Goal: Information Seeking & Learning: Learn about a topic

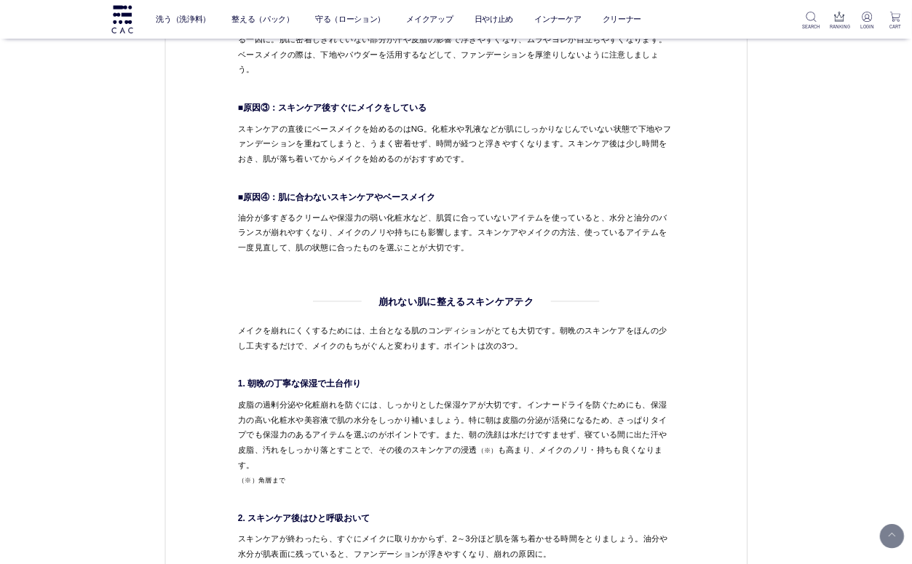
scroll to position [2183, 0]
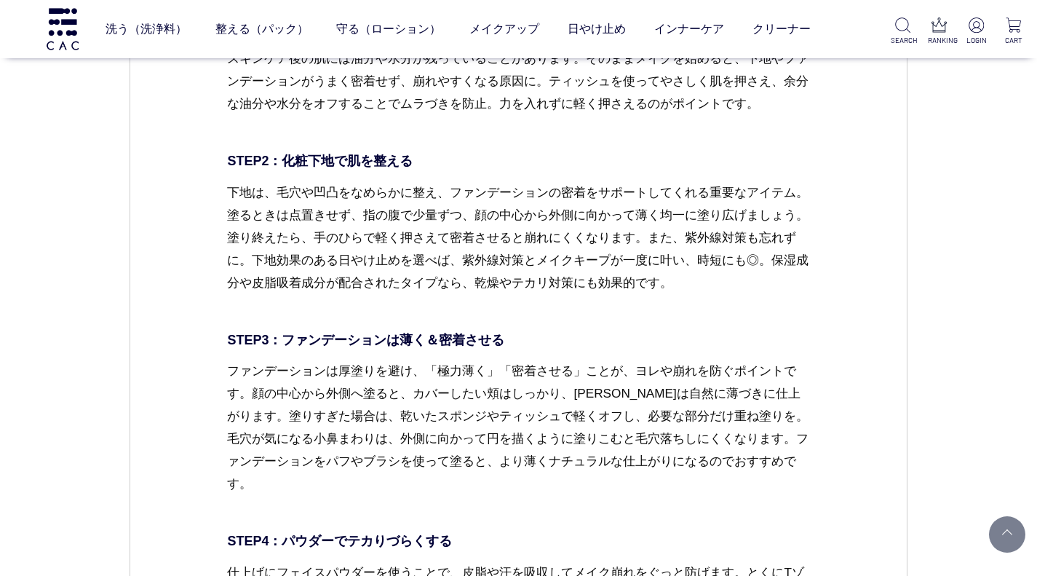
scroll to position [3378, 0]
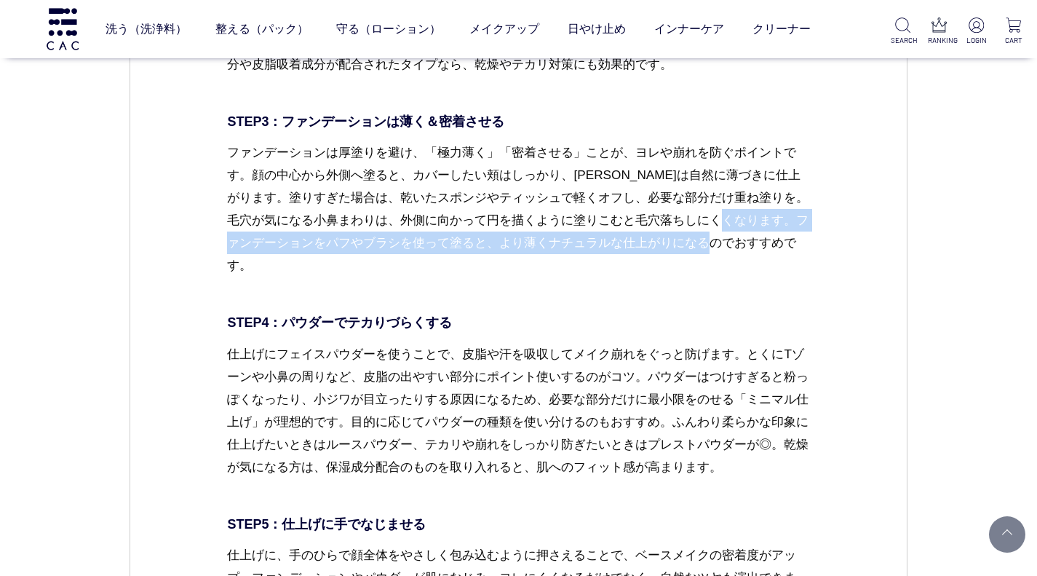
drag, startPoint x: 229, startPoint y: 243, endPoint x: 806, endPoint y: 240, distance: 577.1
click at [806, 240] on p "ファンデーションは厚塗りを避け、「極力薄く」「密着させる」ことが、ヨレや崩れを防ぐポイントです。顔の中心から外側へ塗ると、カバーしたい頬はしっかり、フェイスラ…" at bounding box center [518, 220] width 582 height 159
click at [233, 241] on p "ファンデーションは厚塗りを避け、「極力薄く」「密着させる」ことが、ヨレや崩れを防ぐポイントです。顔の中心から外側へ塗ると、カバーしたい頬はしっかり、フェイスラ…" at bounding box center [518, 220] width 582 height 159
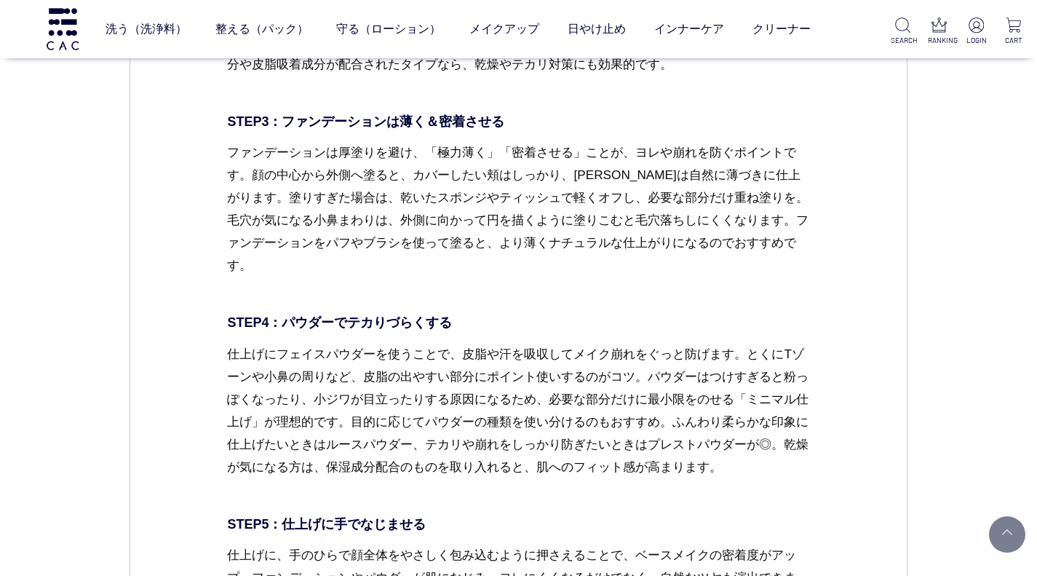
click at [239, 242] on p "ファンデーションは厚塗りを避け、「極力薄く」「密着させる」ことが、ヨレや崩れを防ぐポイントです。顔の中心から外側へ塗ると、カバーしたい頬はしっかり、フェイスラ…" at bounding box center [518, 220] width 582 height 159
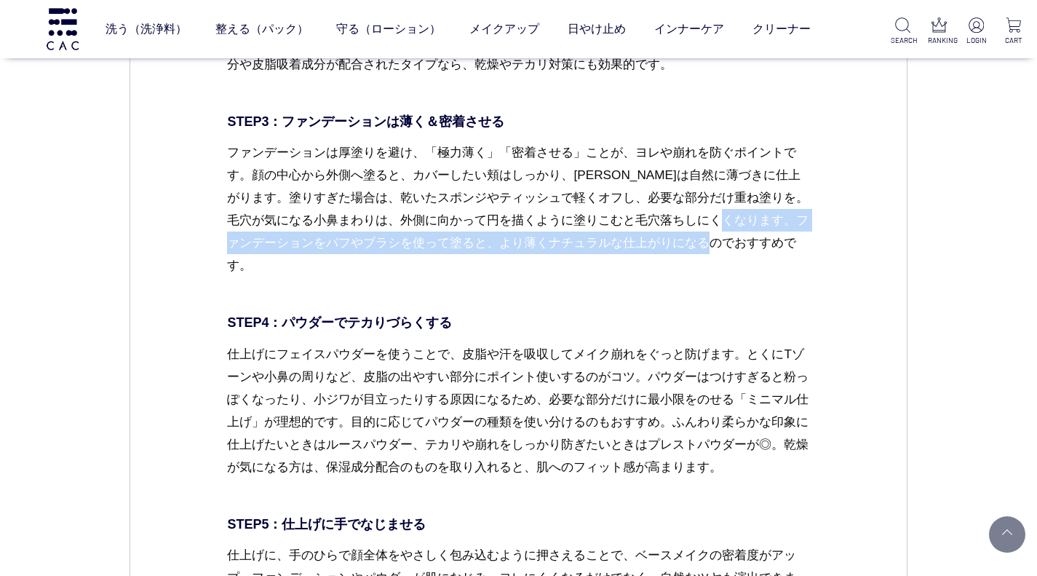
drag, startPoint x: 231, startPoint y: 245, endPoint x: 800, endPoint y: 240, distance: 568.4
click at [800, 240] on p "ファンデーションは厚塗りを避け、「極力薄く」「密着させる」ことが、ヨレや崩れを防ぐポイントです。顔の中心から外側へ塗ると、カバーしたい頬はしっかり、フェイスラ…" at bounding box center [518, 220] width 582 height 159
copy p "ファンデーションをパフやブラシを使って塗ると、より薄くナチュラルな仕上がりになるのでおすすめ"
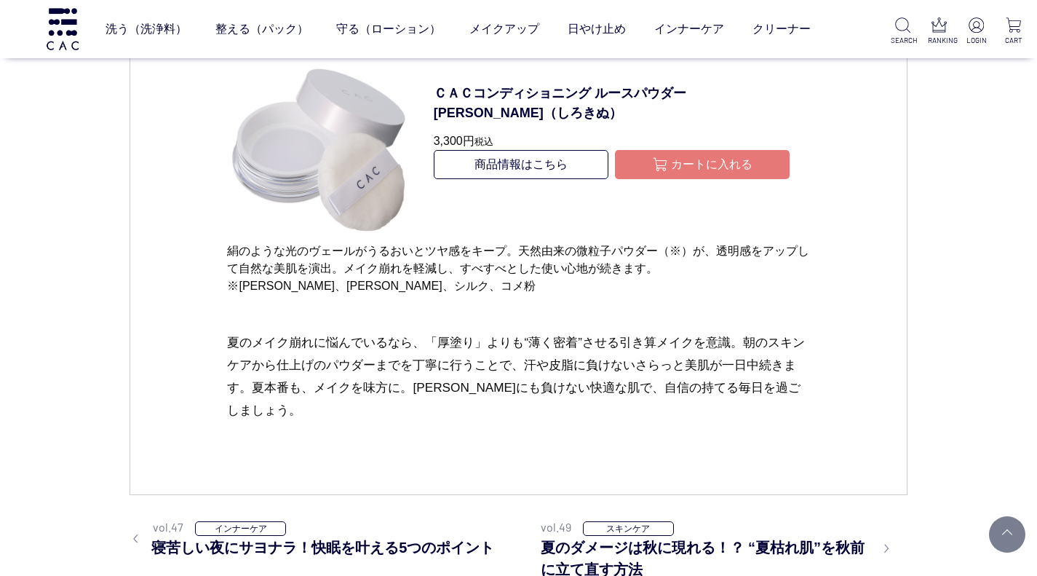
scroll to position [7744, 0]
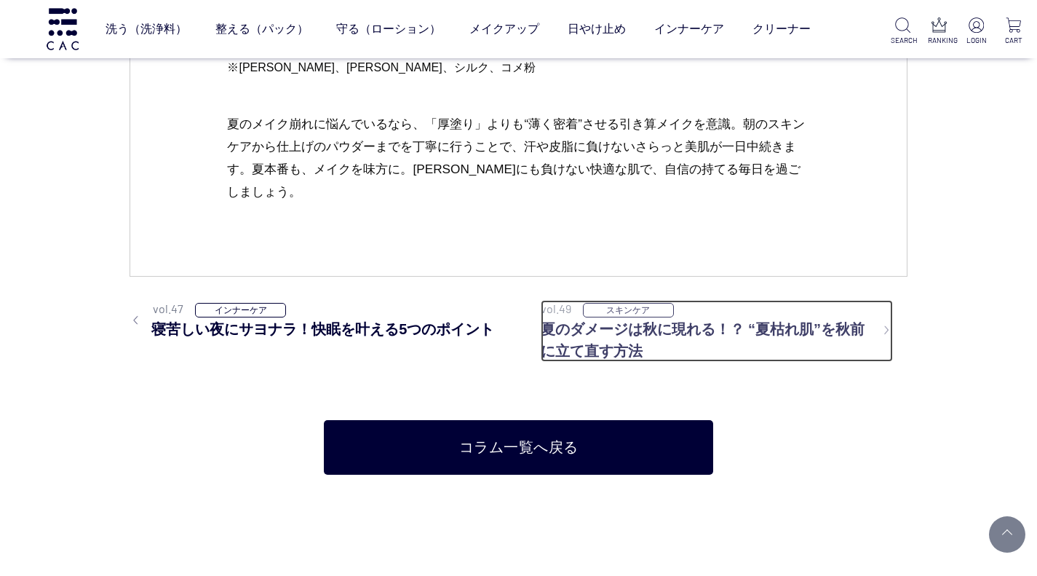
click at [606, 318] on h3 "夏のダメージは秋に現れる！？ “夏枯れ肌”を秋前に立て直す方法" at bounding box center [717, 340] width 352 height 44
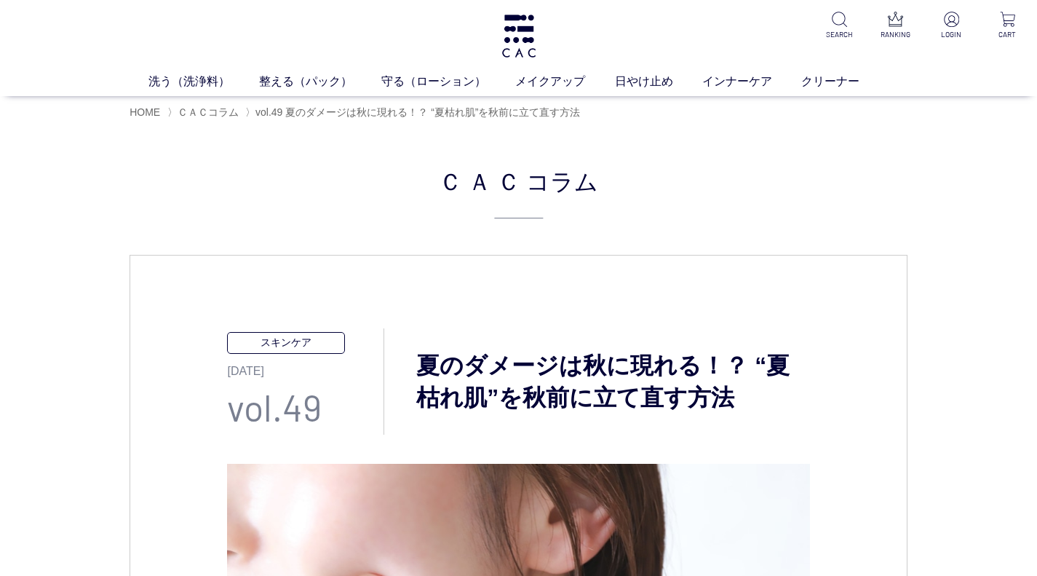
scroll to position [73, 0]
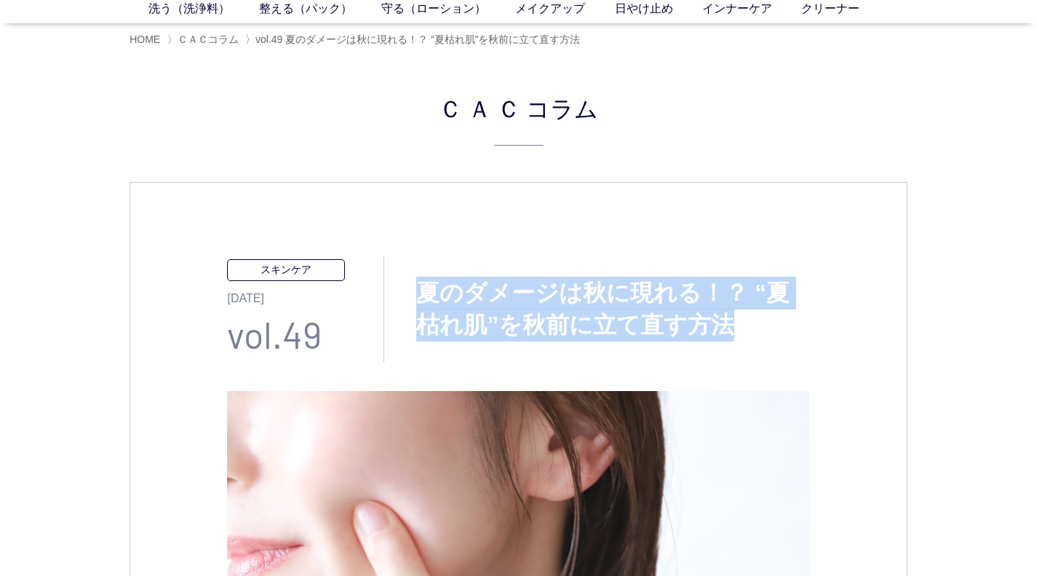
drag, startPoint x: 417, startPoint y: 287, endPoint x: 790, endPoint y: 321, distance: 374.9
click at [790, 321] on h3 "夏のダメージは秋に現れる！？ “夏枯れ肌”を秋前に立て直す方法" at bounding box center [596, 310] width 425 height 66
copy h3 "夏のダメージは秋に現れる！？ “夏枯れ肌”を秋前に立て直す方法"
click at [612, 354] on div "スキンケア 2025.09.11 vol.49 夏のダメージは秋に現れる！？ “夏枯れ肌”を秋前に立て直す方法" at bounding box center [518, 308] width 582 height 106
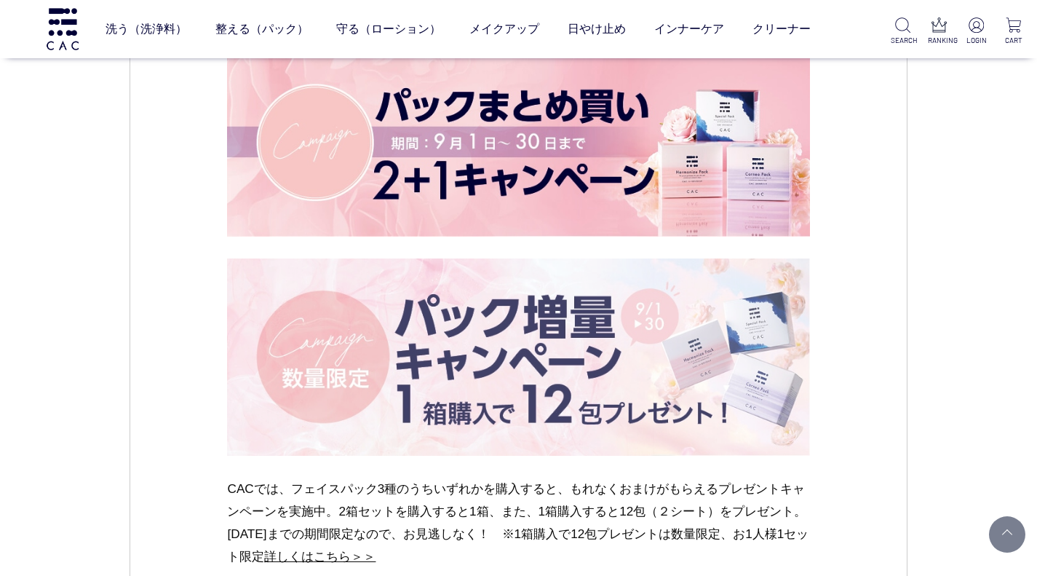
scroll to position [6477, 0]
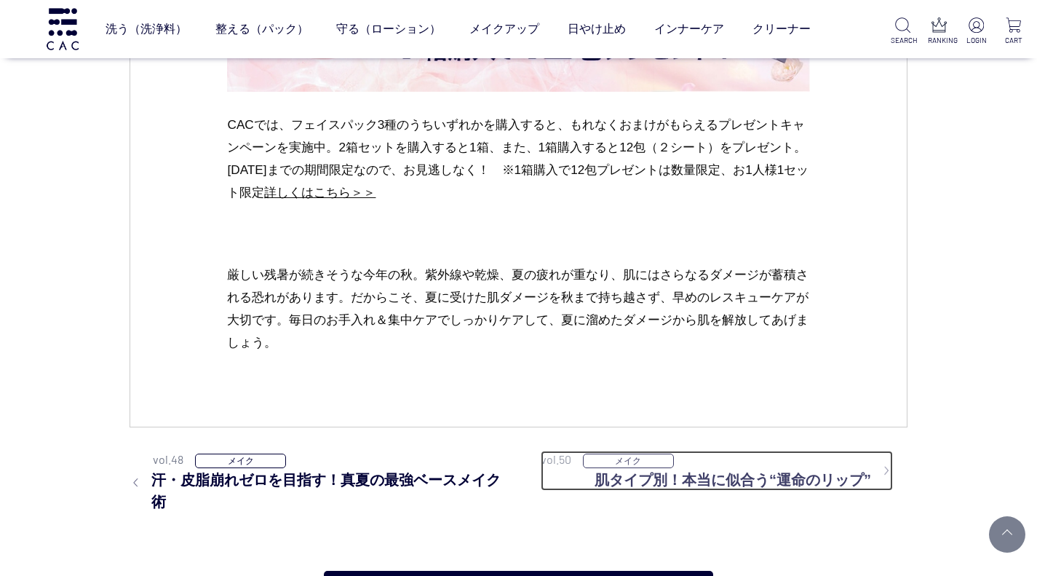
click at [714, 483] on h3 "肌タイプ別！本当に似合う“運命のリップ”" at bounding box center [744, 480] width 298 height 22
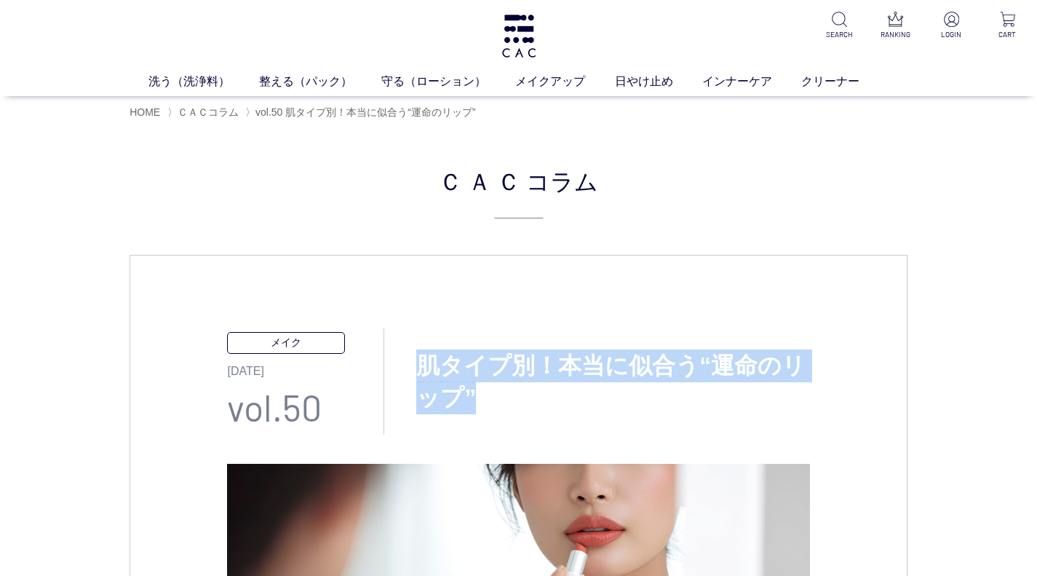
drag, startPoint x: 421, startPoint y: 357, endPoint x: 553, endPoint y: 400, distance: 138.3
click at [553, 400] on h3 "肌タイプ別！本当に似合う“運命のリップ”" at bounding box center [596, 382] width 425 height 66
copy h3 "肌タイプ別！本当に似合う“運命のリップ”"
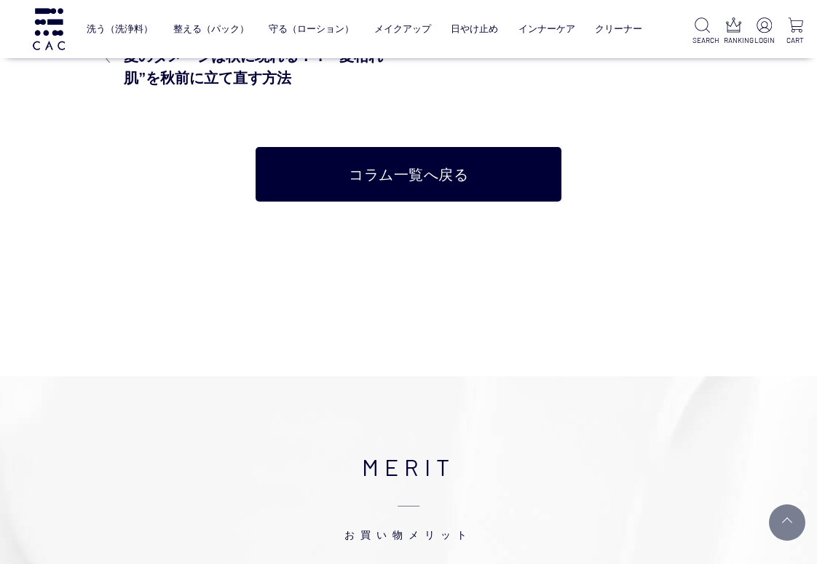
scroll to position [8891, 0]
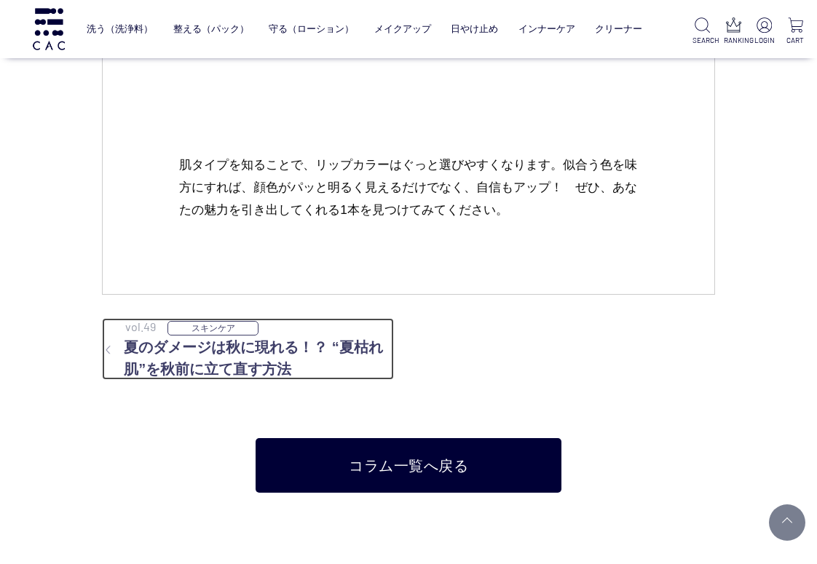
click at [233, 336] on h3 "夏のダメージは秋に現れる！？ “夏枯れ肌”を秋前に立て直す方法" at bounding box center [248, 358] width 292 height 44
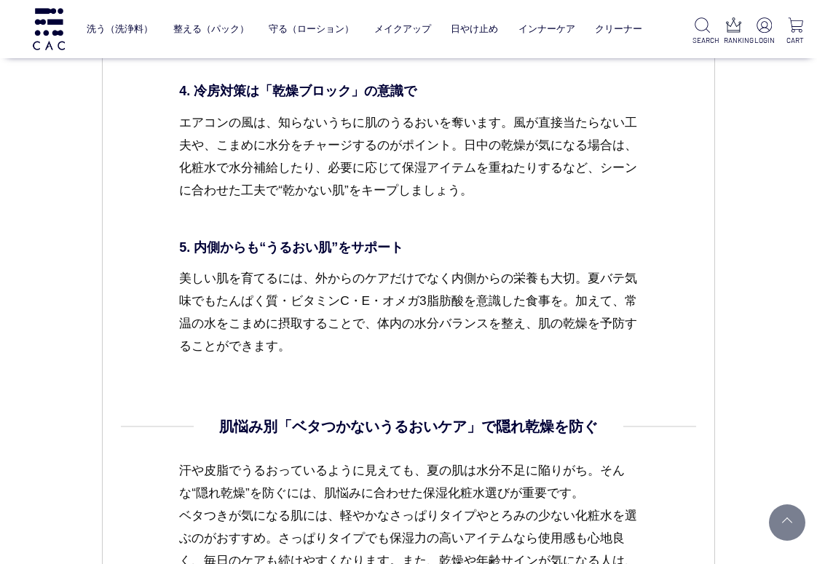
scroll to position [4367, 0]
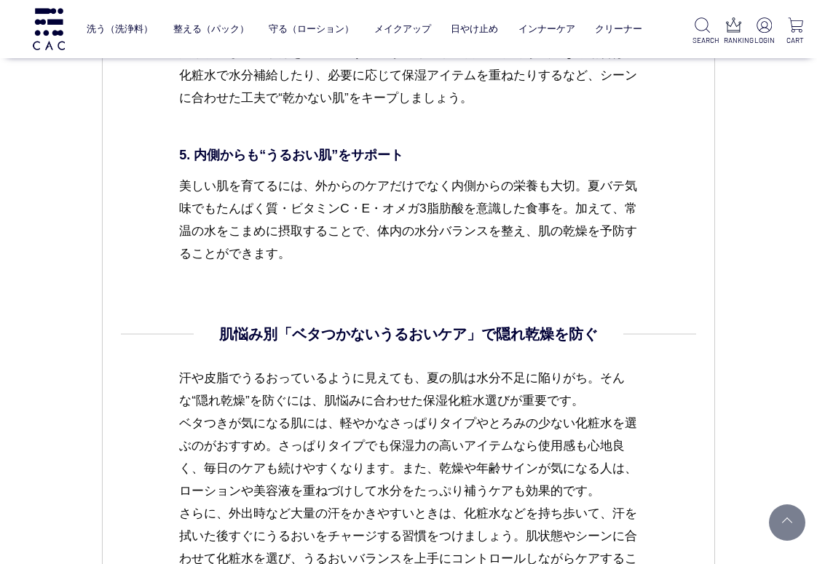
click at [602, 406] on p "汗や皮脂でうるおっているように見えても、夏の肌は水分不足に陥りがち。そんな“隠れ乾燥”を防ぐには、肌悩みに合わせた保湿化粧水選びが重要です。 ベタつきが気にな…" at bounding box center [408, 491] width 459 height 249
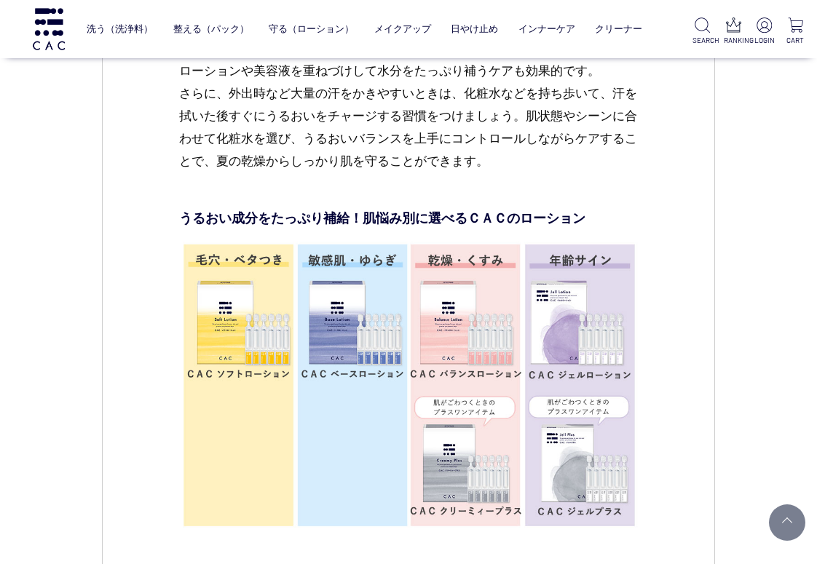
scroll to position [4803, 0]
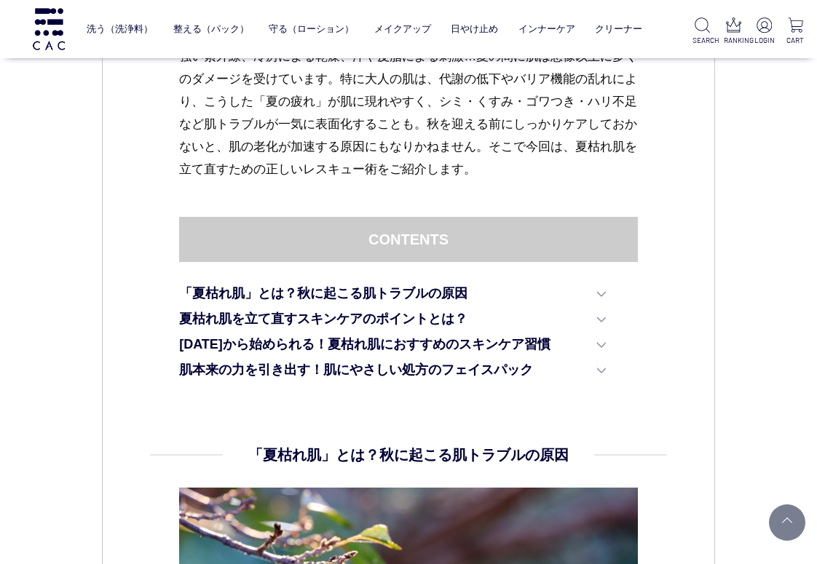
scroll to position [728, 0]
